Goal: Information Seeking & Learning: Check status

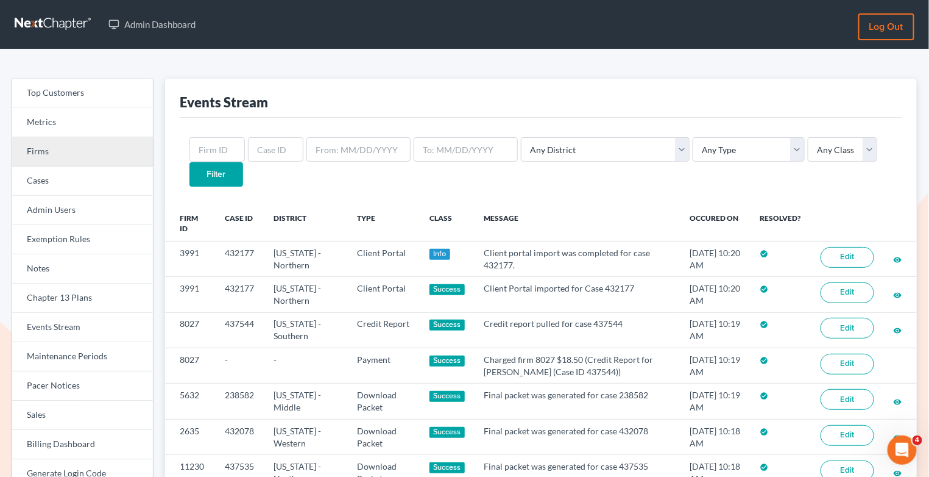
click at [120, 146] on link "Firms" at bounding box center [82, 151] width 141 height 29
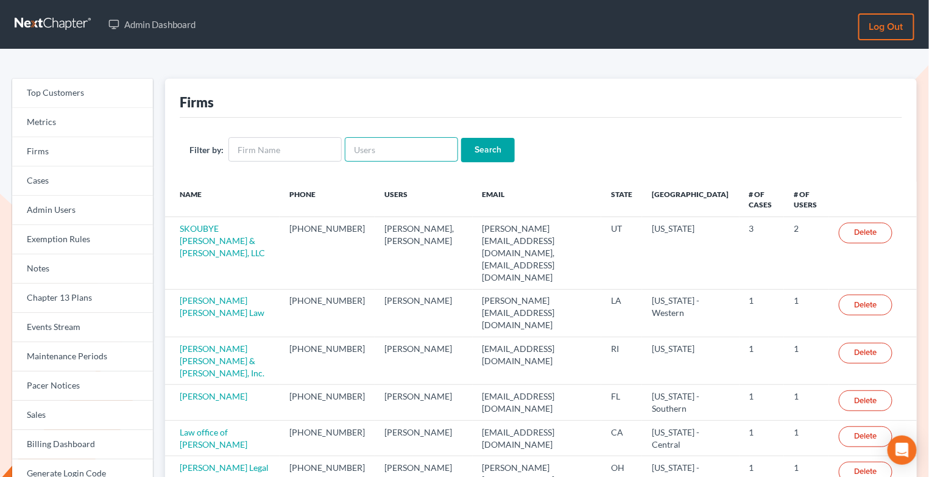
click at [416, 148] on input "text" at bounding box center [401, 149] width 113 height 24
paste input "[EMAIL_ADDRESS][DOMAIN_NAME]"
type input "[EMAIL_ADDRESS][DOMAIN_NAME]"
click at [475, 151] on input "Search" at bounding box center [488, 150] width 54 height 24
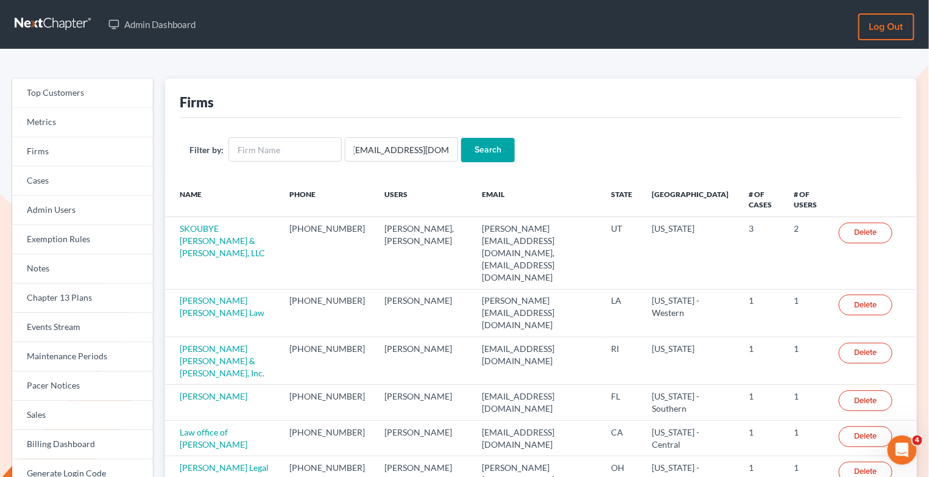
scroll to position [0, 0]
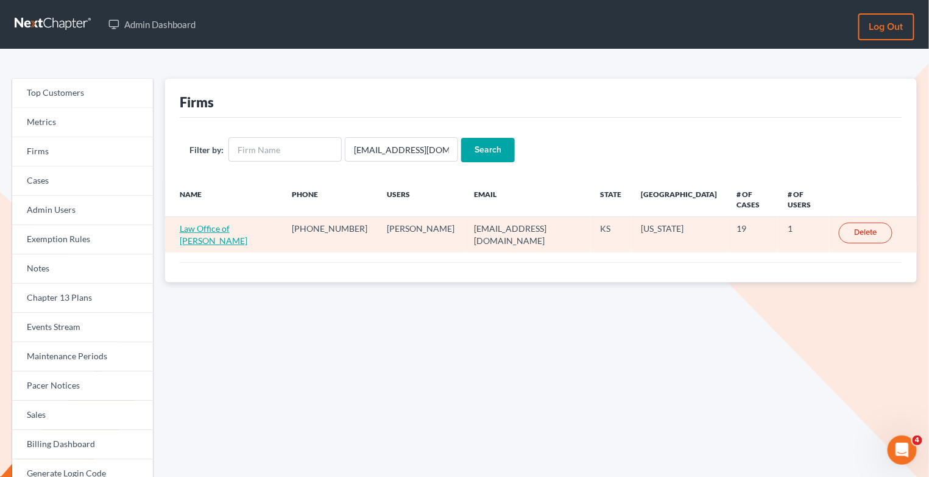
click at [246, 223] on link "Law Office of Edward M. VanMorlan" at bounding box center [214, 234] width 68 height 23
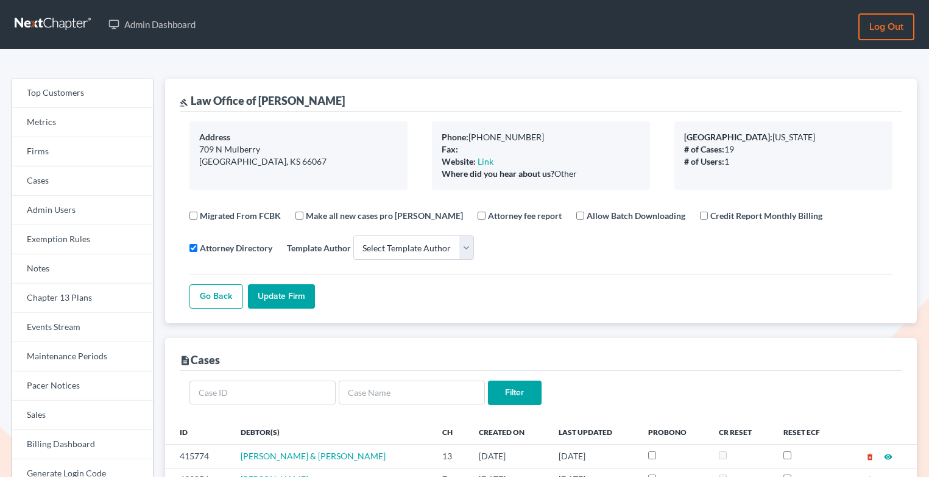
select select
drag, startPoint x: 378, startPoint y: 99, endPoint x: 187, endPoint y: 104, distance: 191.4
click at [187, 104] on div "gavel Law Office of Edward M. VanMorlan" at bounding box center [541, 95] width 723 height 33
copy div "l Law Office of Edward M. VanMorlan"
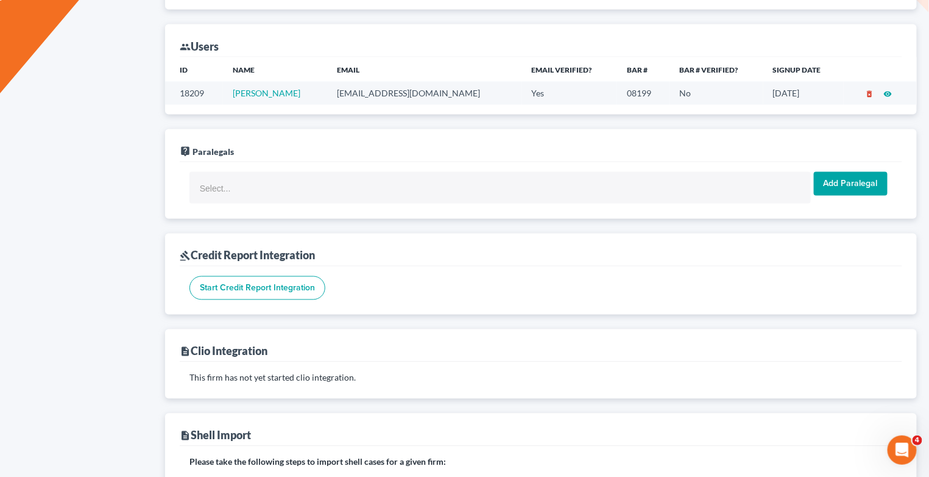
scroll to position [711, 0]
drag, startPoint x: 321, startPoint y: 79, endPoint x: 236, endPoint y: 80, distance: 85.3
click at [236, 80] on td "Edward VanMorlan" at bounding box center [275, 91] width 104 height 23
copy link "Edward VanMorlan"
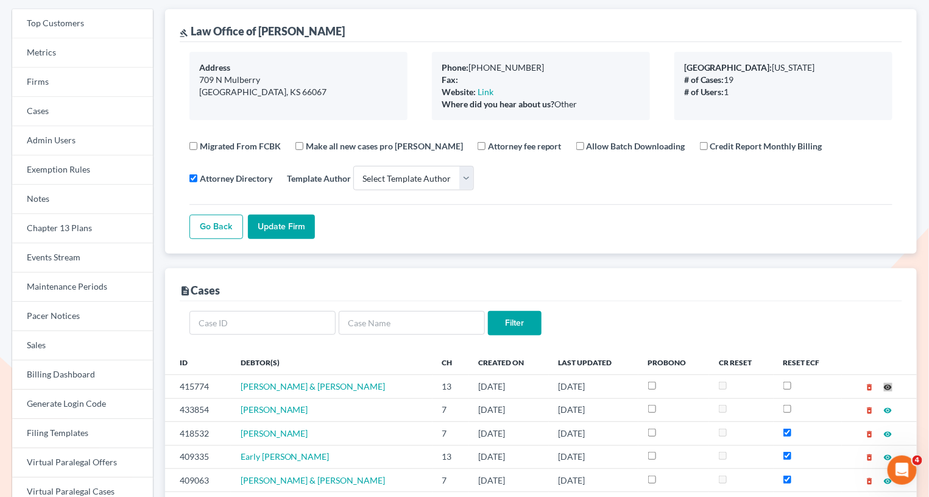
scroll to position [0, 0]
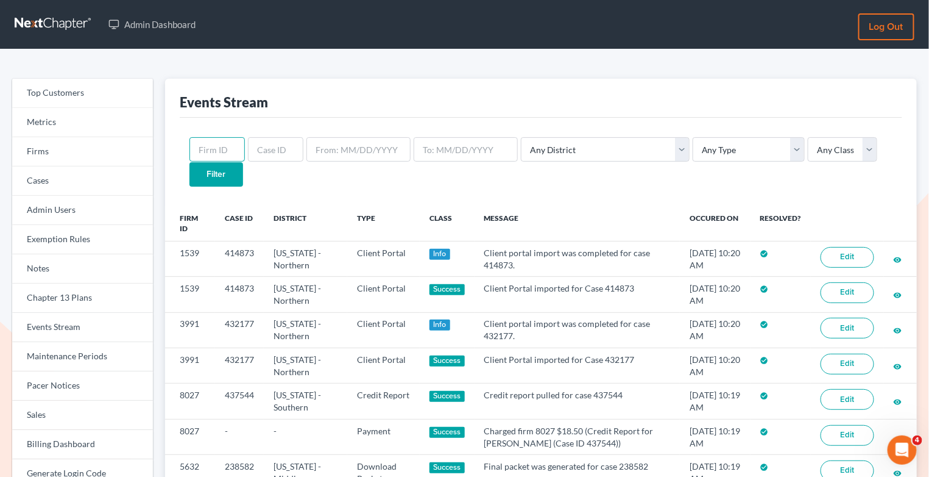
click at [231, 149] on input "text" at bounding box center [217, 149] width 55 height 24
type input "9376"
click at [190, 162] on input "Filter" at bounding box center [217, 174] width 54 height 24
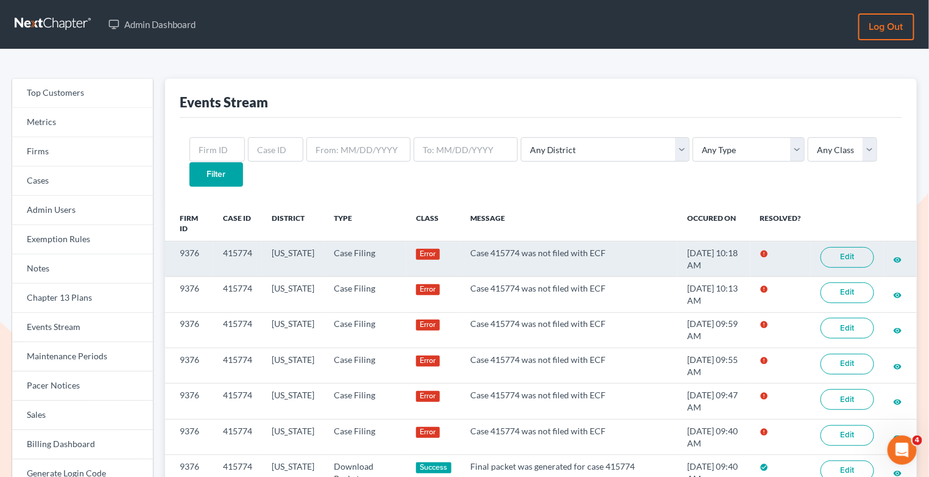
click at [840, 247] on link "Edit" at bounding box center [848, 257] width 54 height 21
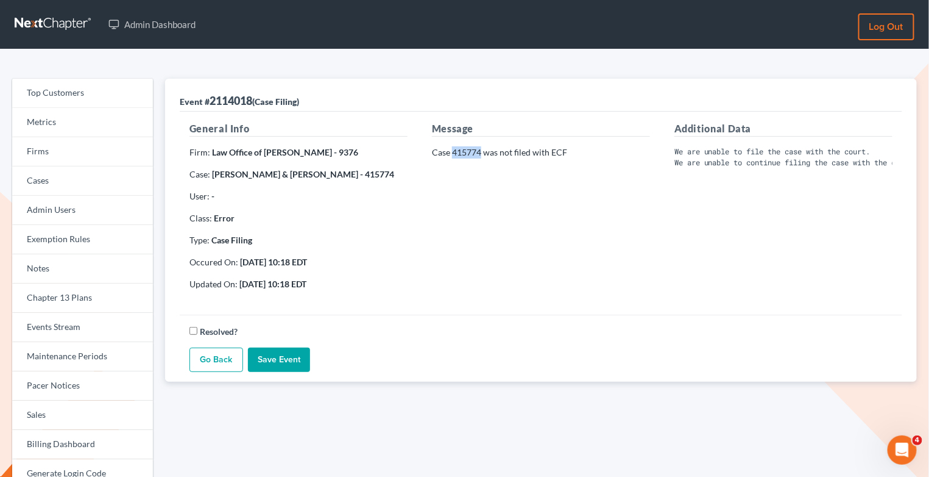
drag, startPoint x: 481, startPoint y: 152, endPoint x: 453, endPoint y: 152, distance: 28.0
click at [453, 152] on p "Case 415774 was not filed with ECF" at bounding box center [541, 152] width 218 height 12
copy p "415774"
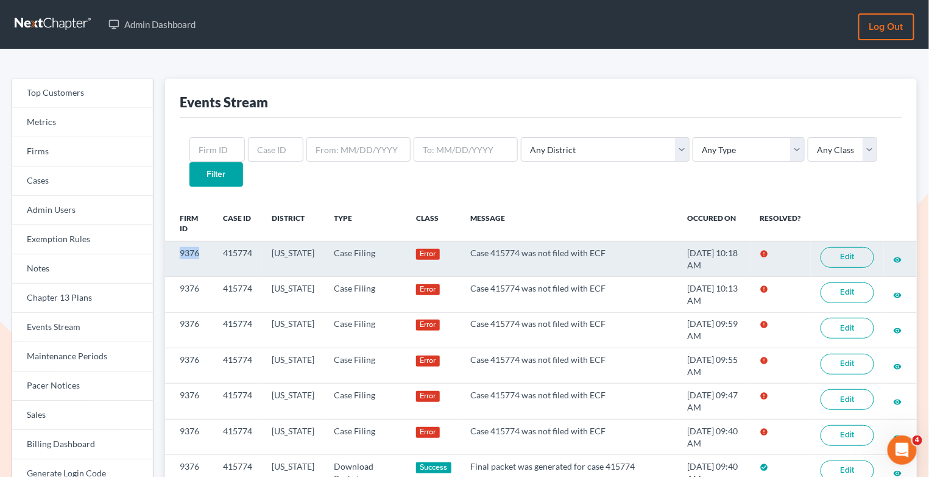
drag, startPoint x: 200, startPoint y: 230, endPoint x: 179, endPoint y: 228, distance: 21.5
click at [179, 241] on td "9376" at bounding box center [189, 258] width 48 height 35
copy td "9376"
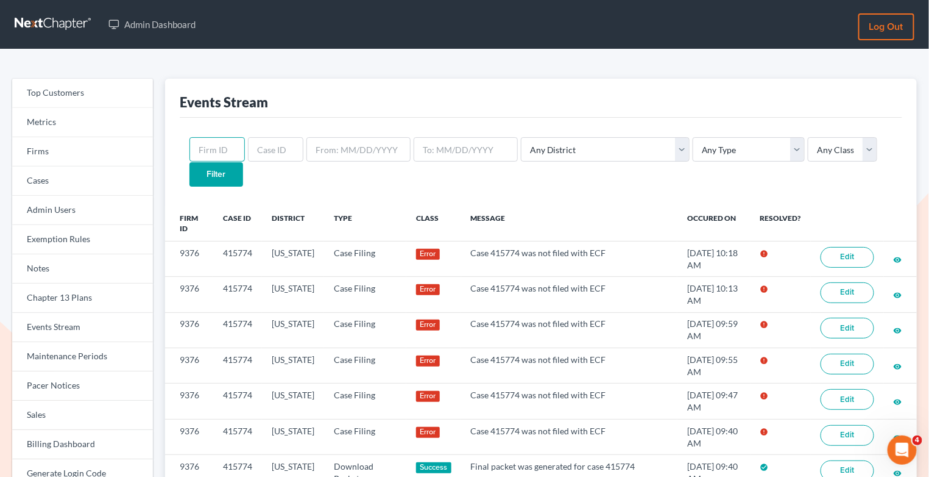
click at [227, 152] on input "text" at bounding box center [217, 149] width 55 height 24
paste input "9376"
type input "9376"
click at [243, 162] on input "Filter" at bounding box center [217, 174] width 54 height 24
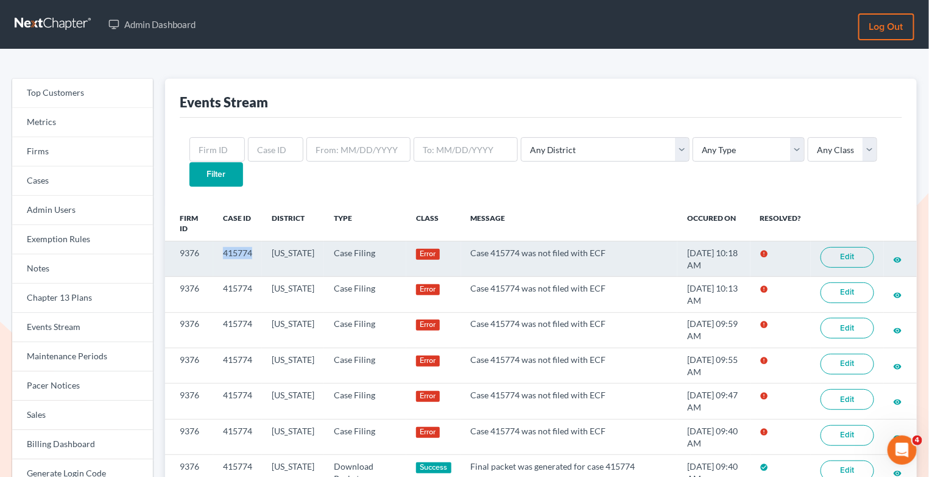
drag, startPoint x: 254, startPoint y: 230, endPoint x: 222, endPoint y: 229, distance: 31.1
click at [222, 241] on td "415774" at bounding box center [237, 258] width 49 height 35
copy td "415774"
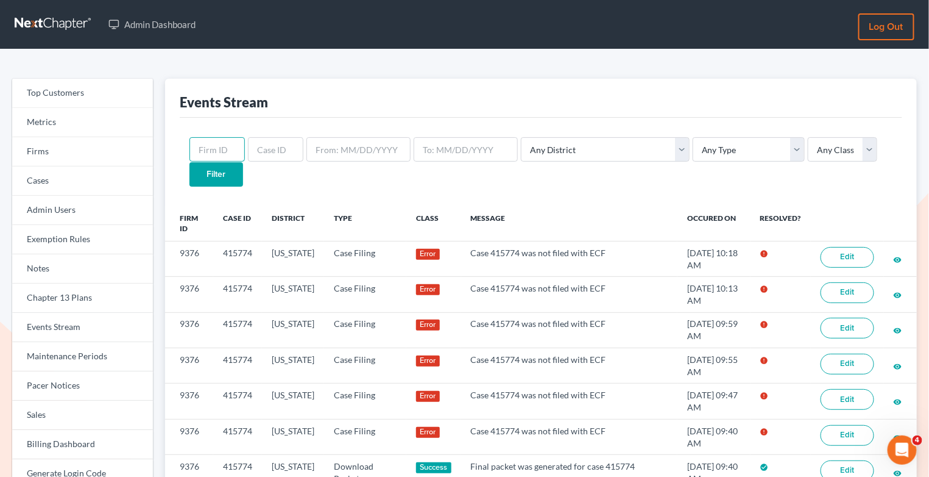
click at [216, 147] on input "text" at bounding box center [217, 149] width 55 height 24
paste input "415774"
type input "415774"
drag, startPoint x: 236, startPoint y: 152, endPoint x: 172, endPoint y: 152, distance: 64.0
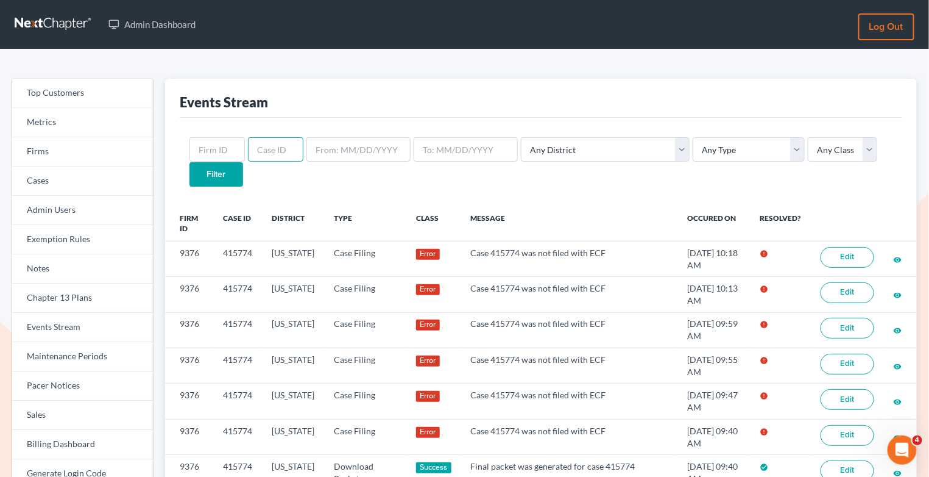
click at [264, 152] on input "text" at bounding box center [275, 149] width 55 height 24
paste input "415774"
type input "415774"
click at [243, 162] on input "Filter" at bounding box center [217, 174] width 54 height 24
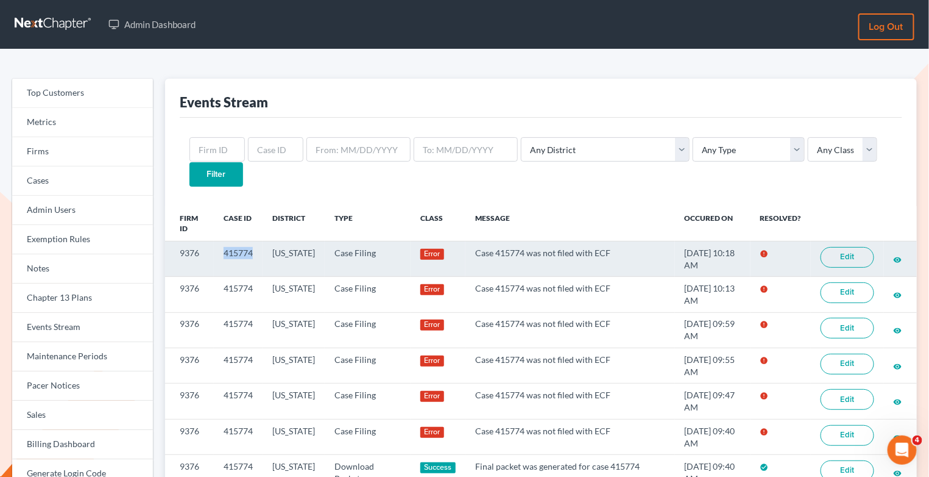
drag, startPoint x: 255, startPoint y: 231, endPoint x: 221, endPoint y: 230, distance: 34.1
click at [221, 241] on td "415774" at bounding box center [238, 258] width 49 height 35
copy td "415774"
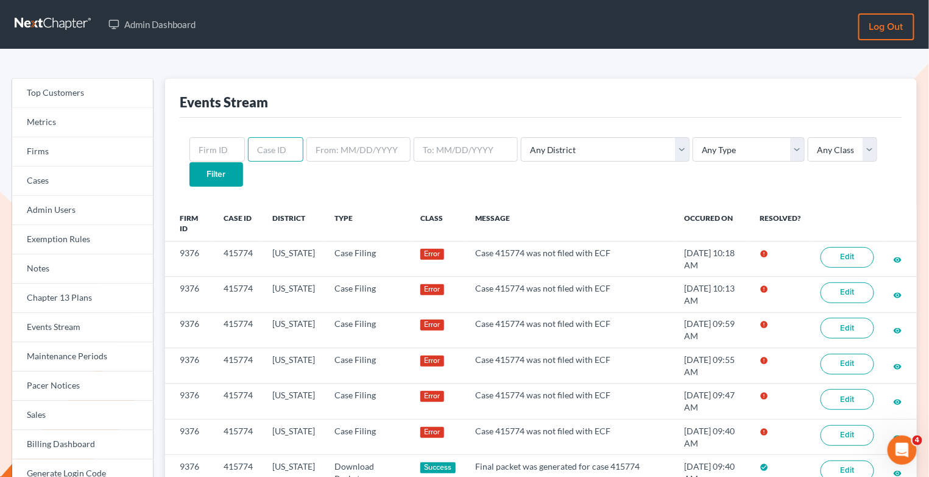
click at [265, 144] on input "text" at bounding box center [275, 149] width 55 height 24
paste input "415774"
type input "415774"
click at [243, 162] on input "Filter" at bounding box center [217, 174] width 54 height 24
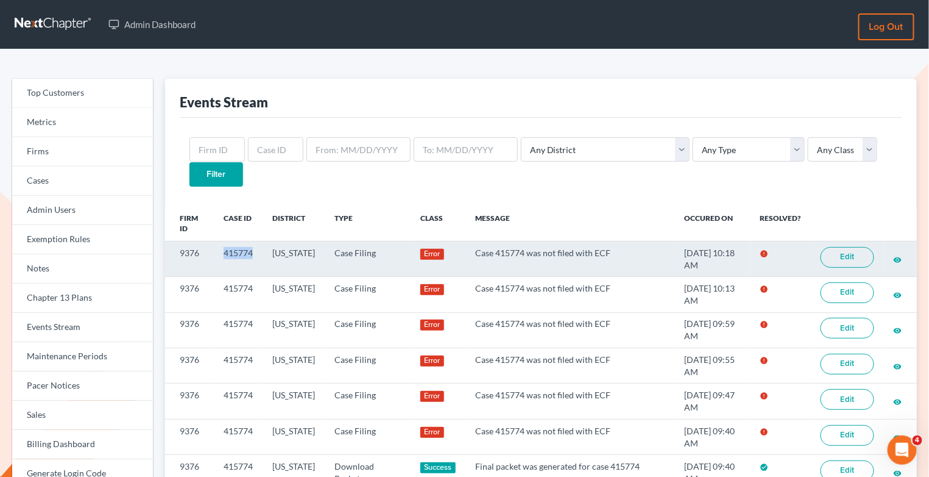
drag, startPoint x: 258, startPoint y: 228, endPoint x: 209, endPoint y: 225, distance: 48.8
click at [209, 241] on tr "9376 415774 [US_STATE] Case Filing Error Case 415774 was not filed with ECF [DA…" at bounding box center [541, 258] width 752 height 35
copy tr "415774"
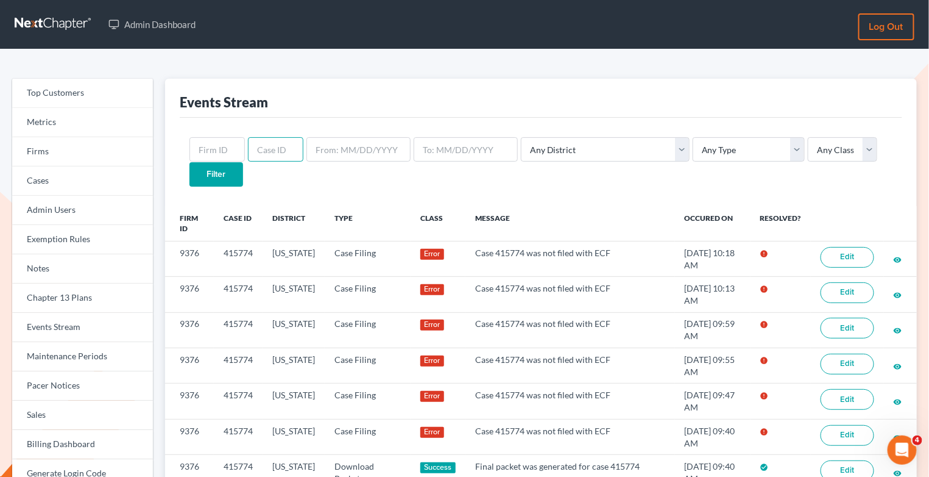
click at [264, 147] on input "text" at bounding box center [275, 149] width 55 height 24
paste input "415774"
drag, startPoint x: 258, startPoint y: 149, endPoint x: 240, endPoint y: 150, distance: 18.3
click at [240, 150] on form "415774 Any District Alabama - Middle Alabama - Northern Alabama - Southern Alas…" at bounding box center [541, 161] width 703 height 49
type input "415774"
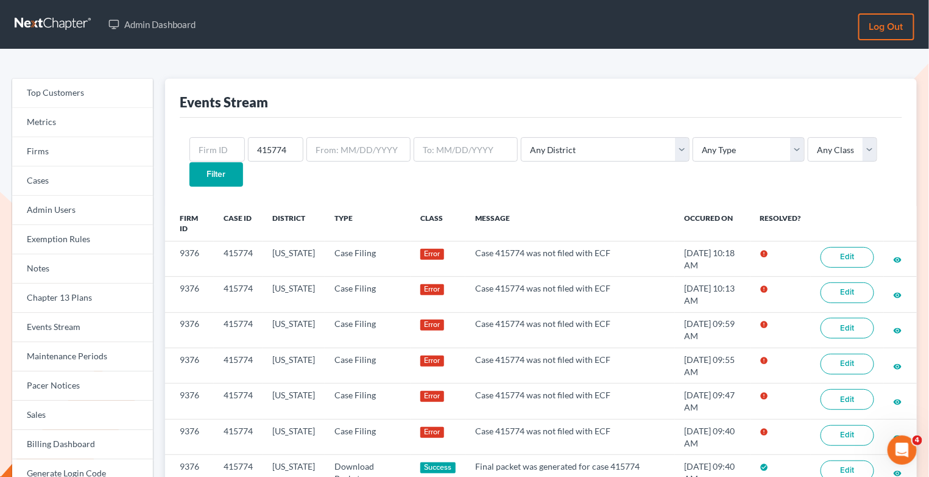
click at [243, 162] on input "Filter" at bounding box center [217, 174] width 54 height 24
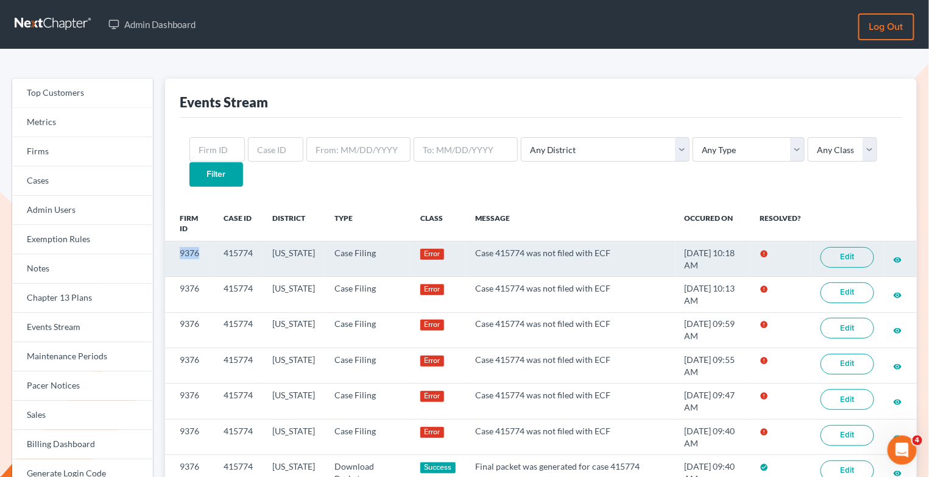
drag, startPoint x: 204, startPoint y: 232, endPoint x: 169, endPoint y: 229, distance: 34.8
click at [169, 241] on td "9376" at bounding box center [189, 258] width 49 height 35
copy td "9376"
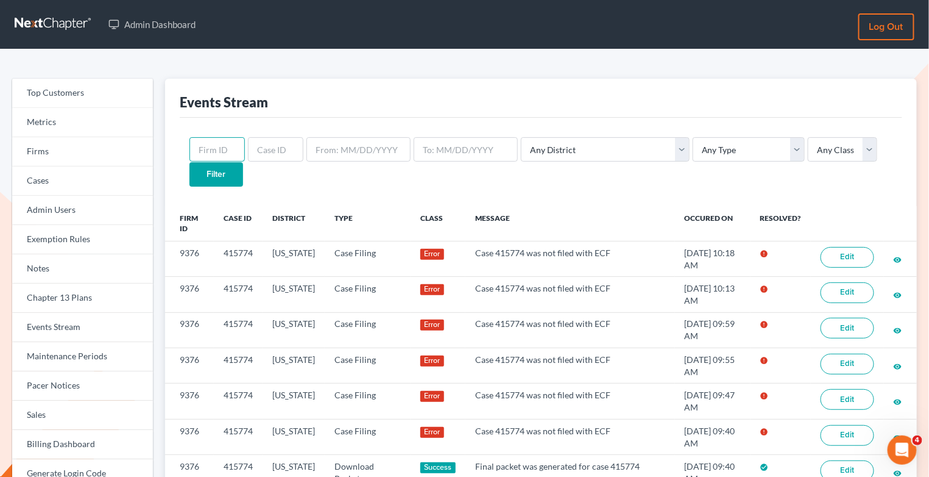
click at [218, 154] on input "text" at bounding box center [217, 149] width 55 height 24
paste input "9376"
type input "9376"
click at [243, 162] on input "Filter" at bounding box center [217, 174] width 54 height 24
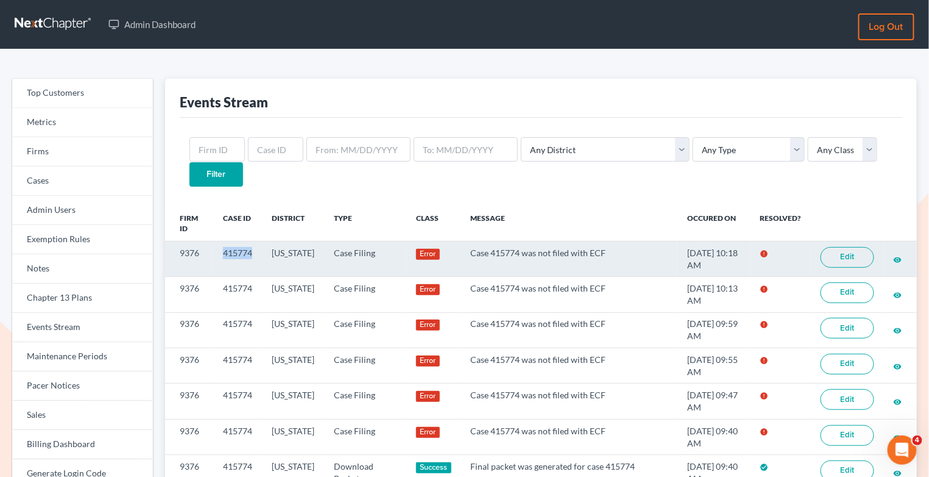
drag, startPoint x: 254, startPoint y: 226, endPoint x: 200, endPoint y: 226, distance: 53.0
click at [200, 241] on tr "9376 415774 [US_STATE] Case Filing Error Case 415774 was not filed with ECF [DA…" at bounding box center [541, 258] width 752 height 35
copy tr "415774"
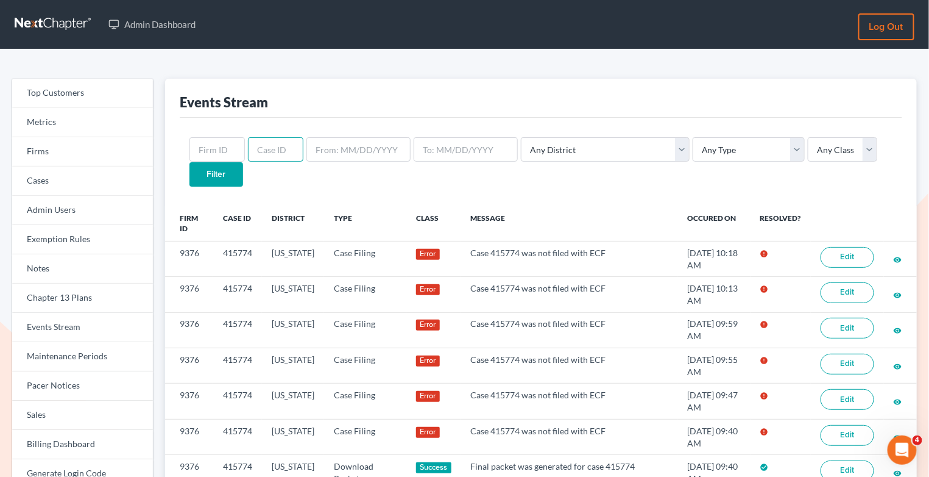
click at [282, 158] on input "text" at bounding box center [275, 149] width 55 height 24
paste input "415774"
drag, startPoint x: 258, startPoint y: 149, endPoint x: 214, endPoint y: 146, distance: 44.6
click at [214, 146] on form "415774 Any District [US_STATE] - [GEOGRAPHIC_DATA] [US_STATE] - [GEOGRAPHIC_DAT…" at bounding box center [541, 161] width 703 height 49
type input "415774"
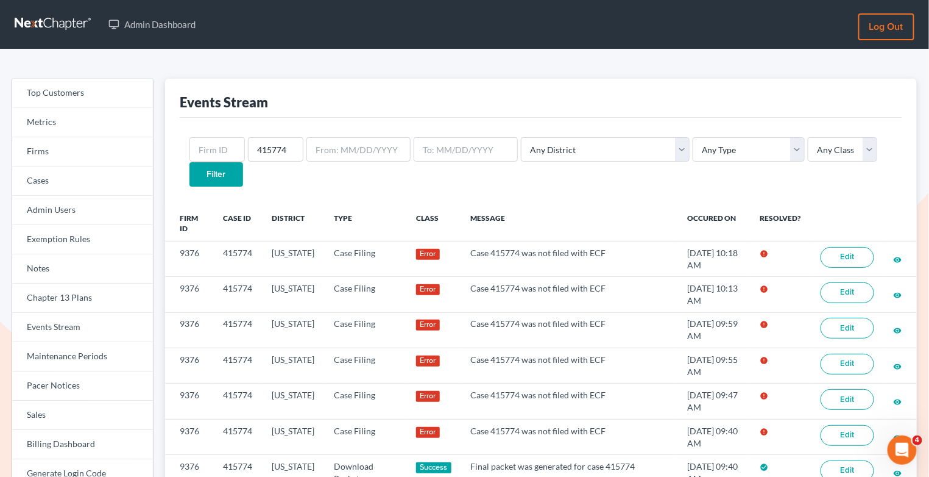
click at [243, 162] on input "Filter" at bounding box center [217, 174] width 54 height 24
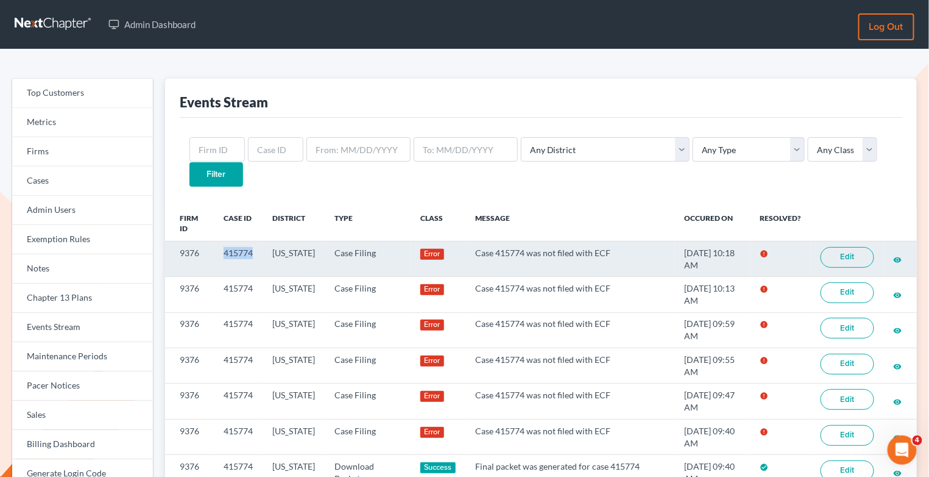
drag, startPoint x: 255, startPoint y: 225, endPoint x: 225, endPoint y: 225, distance: 29.9
click at [225, 241] on td "415774" at bounding box center [238, 258] width 49 height 35
copy td "415774"
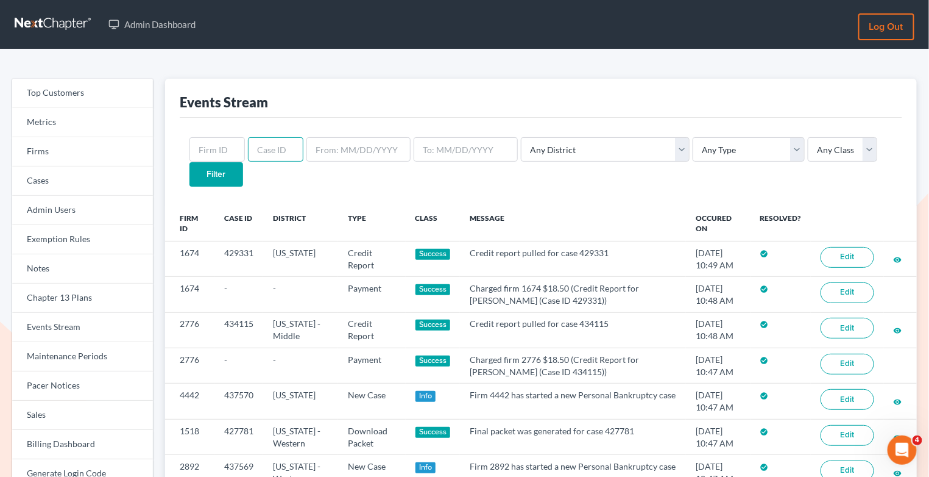
click at [277, 160] on input "text" at bounding box center [275, 149] width 55 height 24
paste input "415774"
type input "415774"
click at [243, 162] on input "Filter" at bounding box center [217, 174] width 54 height 24
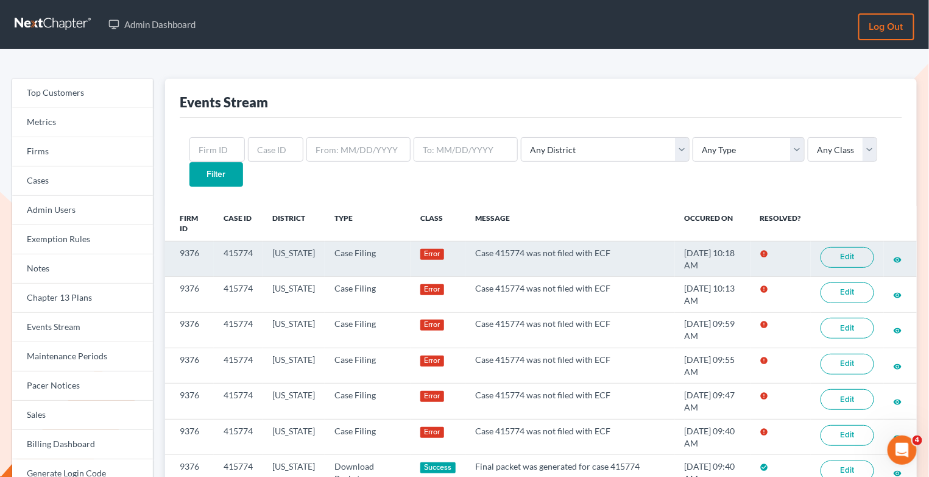
click at [250, 241] on td "415774" at bounding box center [238, 258] width 49 height 35
drag, startPoint x: 254, startPoint y: 230, endPoint x: 222, endPoint y: 230, distance: 31.7
click at [222, 241] on td "415774" at bounding box center [238, 258] width 49 height 35
copy td "415774"
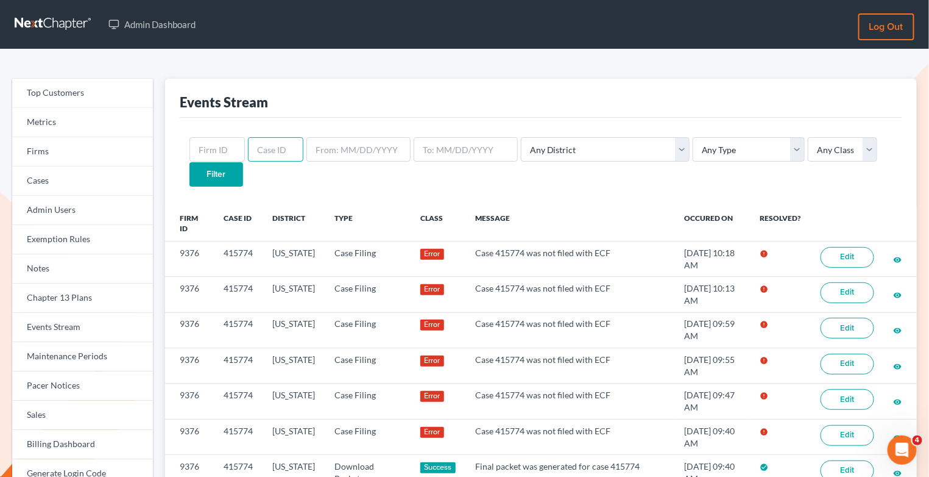
click at [269, 154] on input "text" at bounding box center [275, 149] width 55 height 24
paste input "415774"
type input "415774"
click at [243, 162] on input "Filter" at bounding box center [217, 174] width 54 height 24
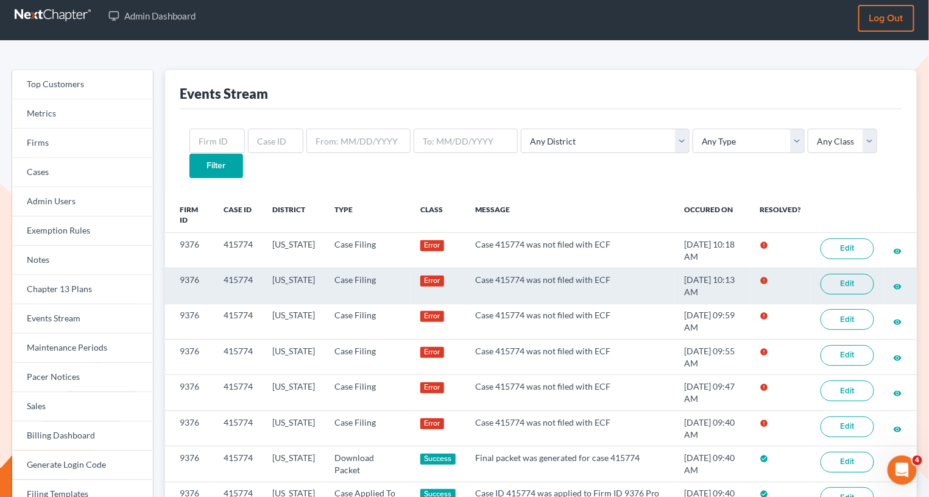
scroll to position [13, 0]
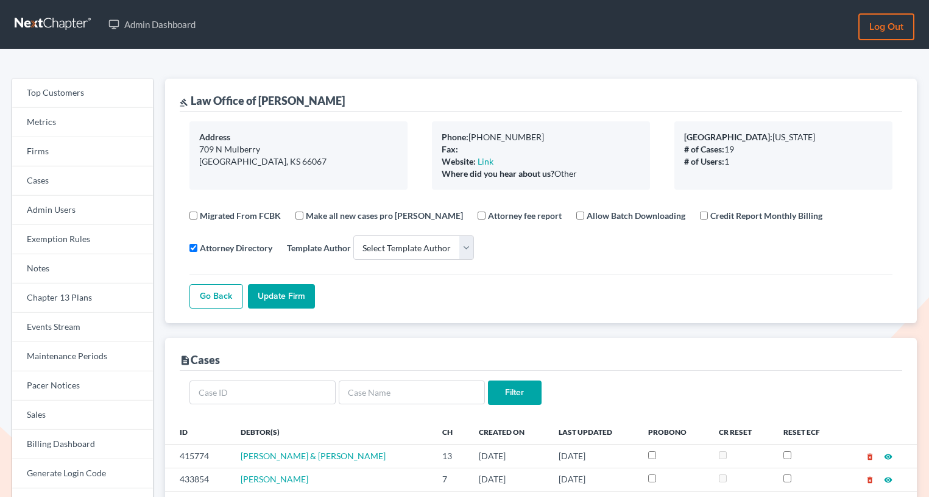
select select
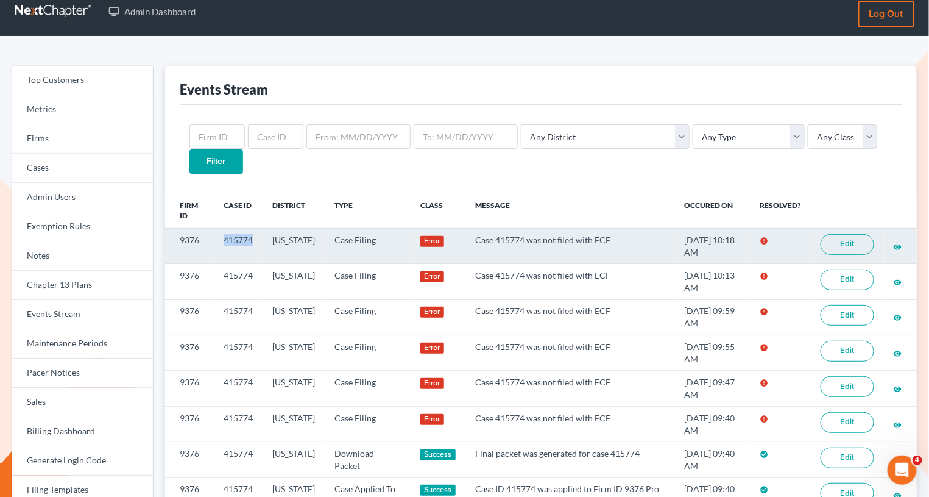
drag, startPoint x: 256, startPoint y: 213, endPoint x: 224, endPoint y: 211, distance: 32.4
click at [224, 228] on td "415774" at bounding box center [238, 245] width 49 height 35
copy td "415774"
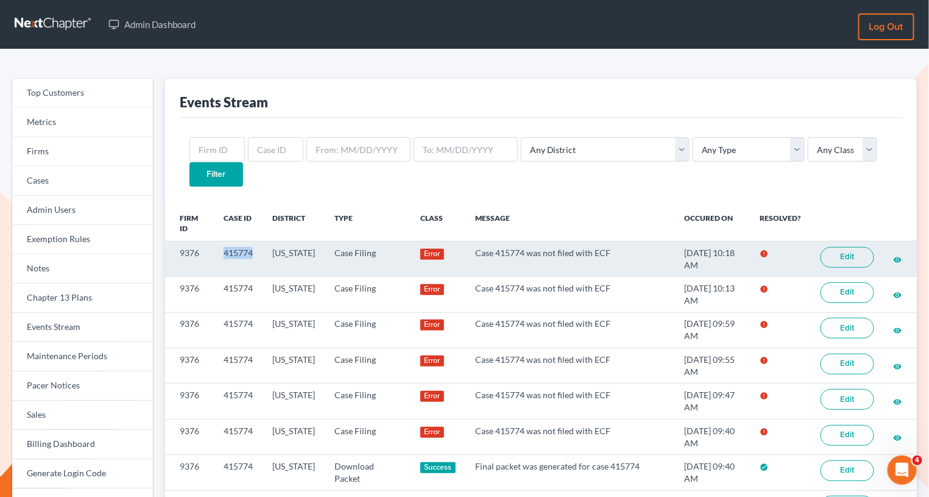
click at [246, 241] on td "415774" at bounding box center [238, 258] width 49 height 35
drag, startPoint x: 256, startPoint y: 228, endPoint x: 203, endPoint y: 227, distance: 53.0
click at [202, 241] on tr "9376 415774 Kansas Case Filing Error Case 415774 was not filed with ECF 09/17/2…" at bounding box center [541, 258] width 752 height 35
copy tr "415774"
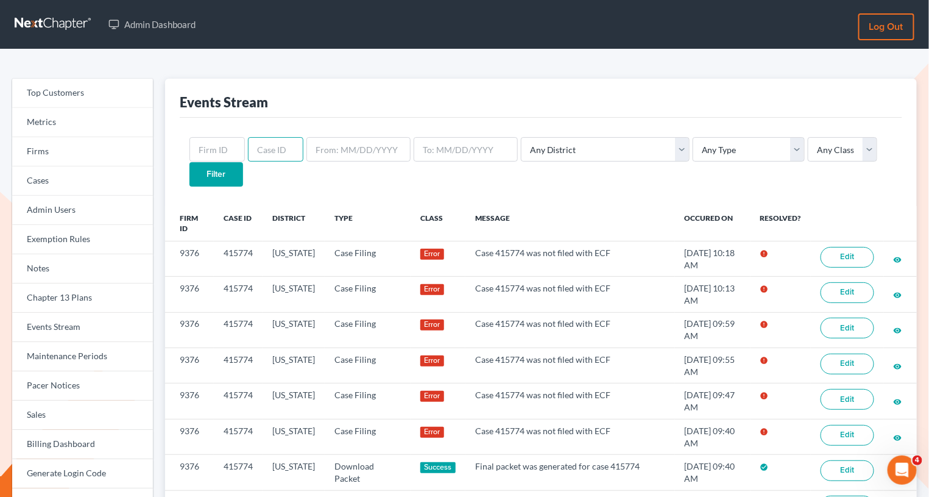
click at [266, 147] on input "text" at bounding box center [275, 149] width 55 height 24
paste input "415774"
type input "415774"
click at [243, 162] on input "Filter" at bounding box center [217, 174] width 54 height 24
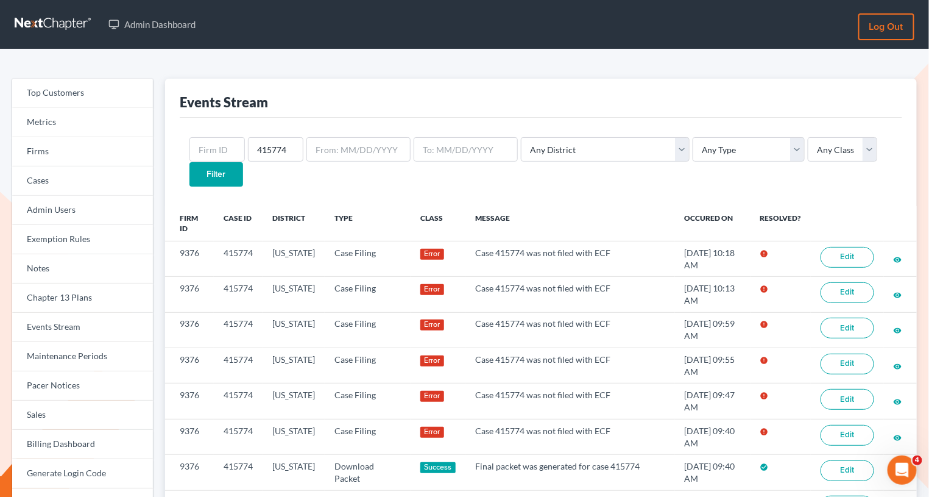
scroll to position [0, 0]
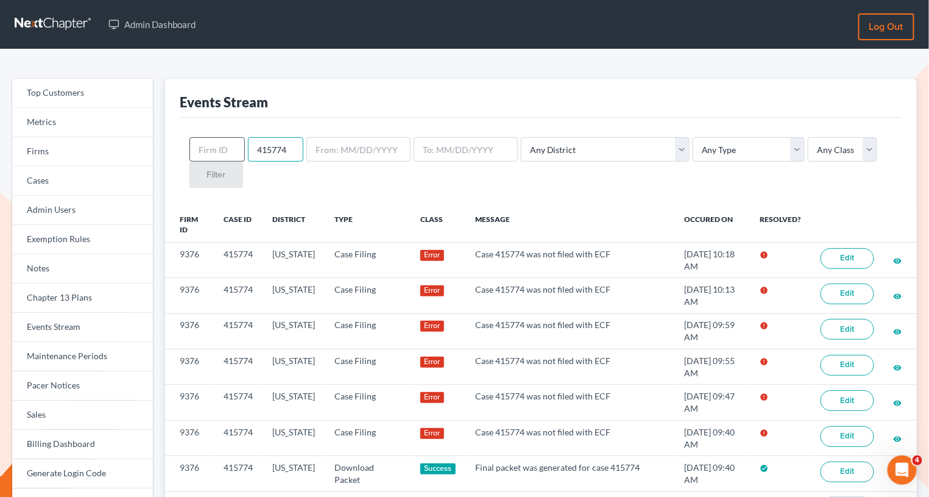
drag, startPoint x: 268, startPoint y: 152, endPoint x: 238, endPoint y: 152, distance: 30.5
click at [238, 152] on form "415774 Any District Alabama - Middle Alabama - Northern Alabama - Southern Alas…" at bounding box center [541, 162] width 703 height 50
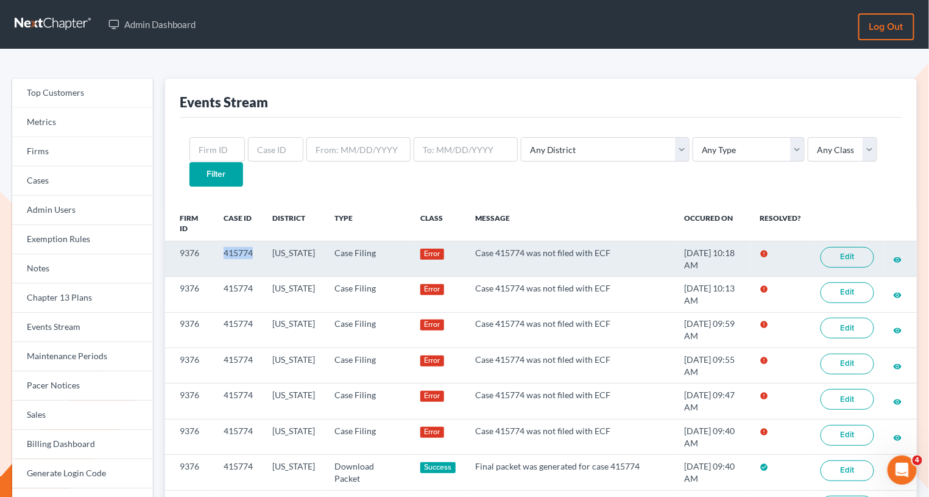
drag, startPoint x: 223, startPoint y: 228, endPoint x: 254, endPoint y: 229, distance: 30.5
click at [254, 241] on td "415774" at bounding box center [238, 258] width 49 height 35
copy td "415774"
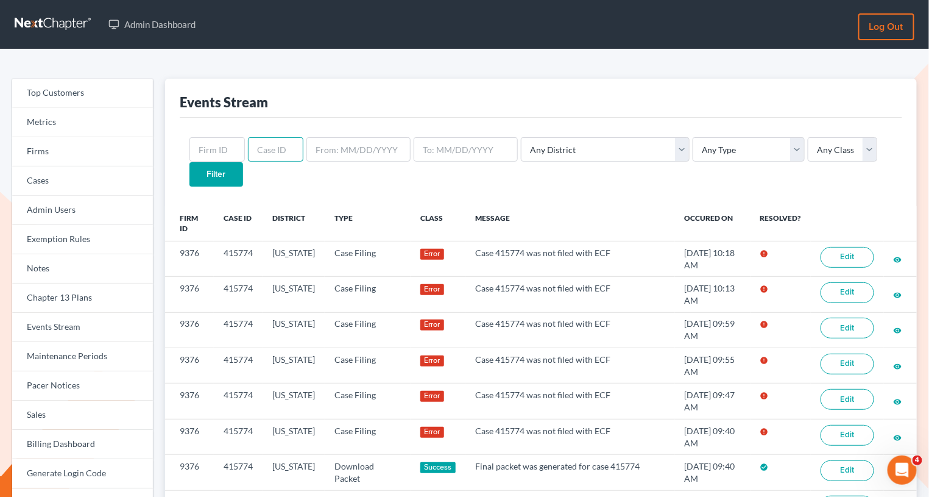
click at [268, 147] on input "text" at bounding box center [275, 149] width 55 height 24
paste input "415774"
type input "415774"
click at [243, 162] on input "Filter" at bounding box center [217, 174] width 54 height 24
click at [228, 145] on input "text" at bounding box center [217, 149] width 55 height 24
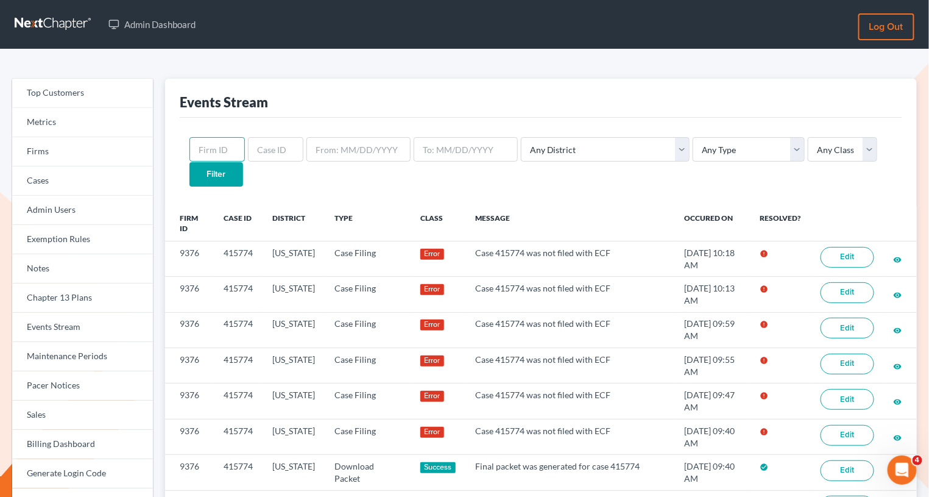
paste input "9376"
type input "9376"
click at [243, 162] on input "Filter" at bounding box center [217, 174] width 54 height 24
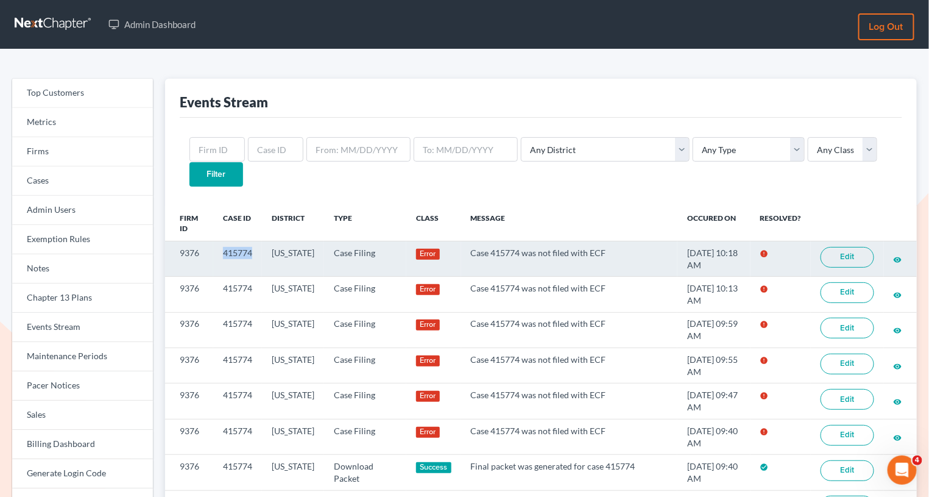
drag, startPoint x: 257, startPoint y: 227, endPoint x: 221, endPoint y: 227, distance: 36.0
click at [221, 241] on td "415774" at bounding box center [237, 258] width 49 height 35
copy td "415774"
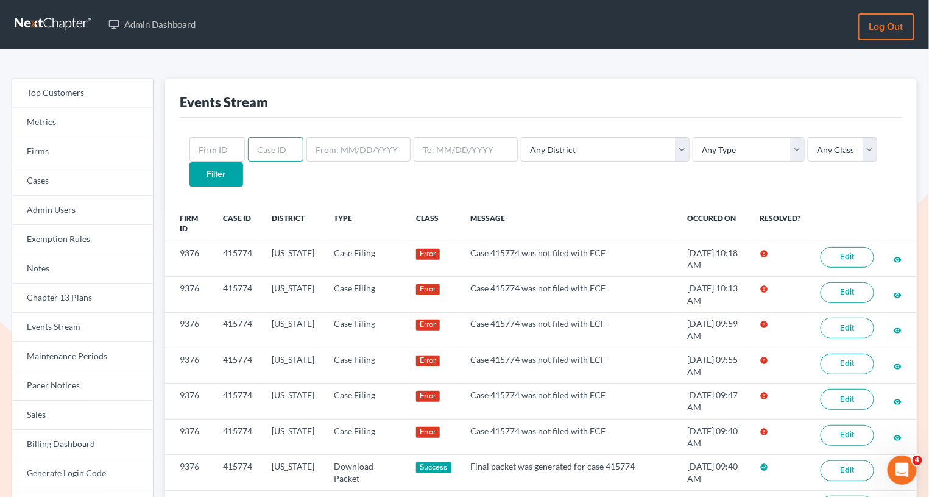
click at [275, 150] on input "text" at bounding box center [275, 149] width 55 height 24
paste input "415774"
type input "415774"
click at [243, 162] on input "Filter" at bounding box center [217, 174] width 54 height 24
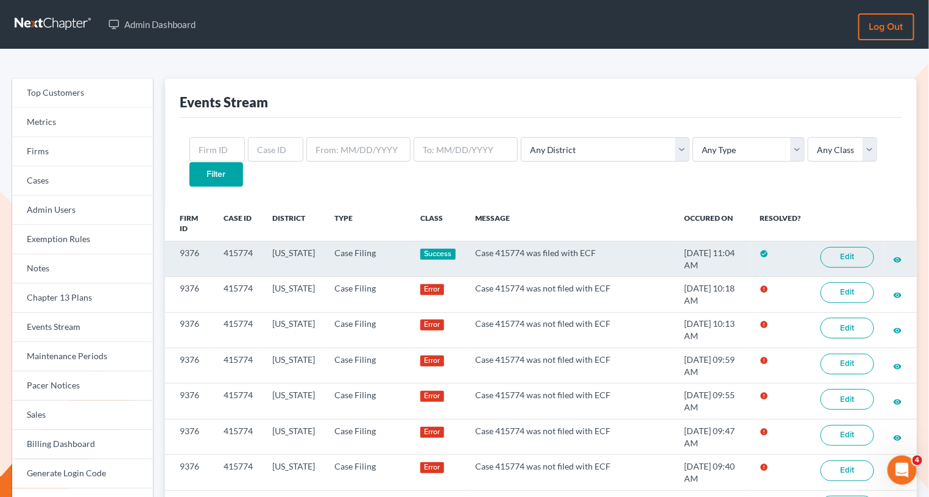
click at [848, 247] on link "Edit" at bounding box center [848, 257] width 54 height 21
click at [847, 247] on link "Edit" at bounding box center [848, 257] width 54 height 21
